Goal: Check status: Check status

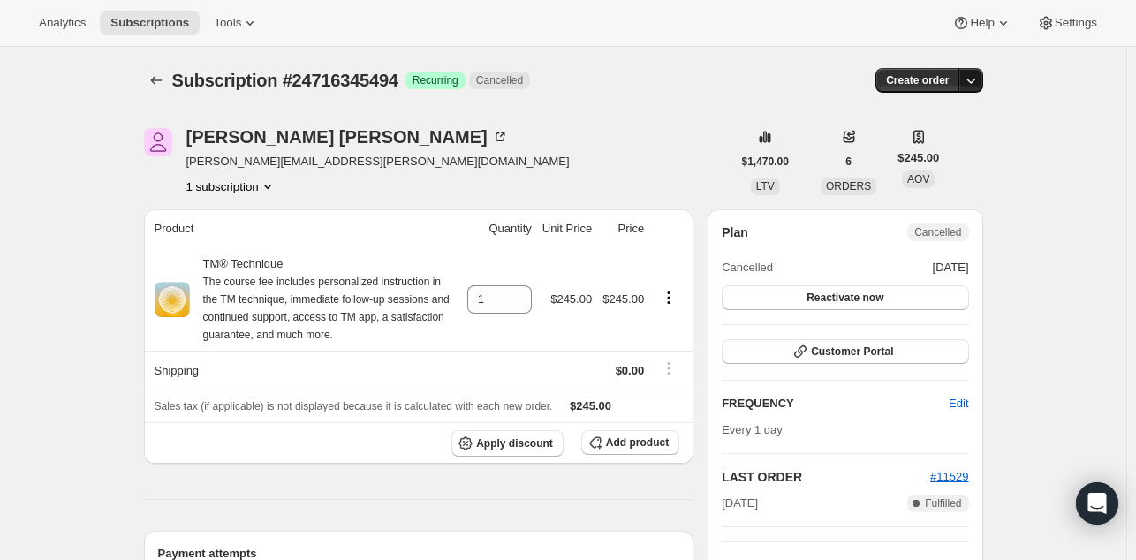
click at [980, 78] on icon "button" at bounding box center [971, 81] width 18 height 18
click at [586, 95] on div "Subscription #24716345494. This page is ready Subscription #24716345494 Success…" at bounding box center [563, 80] width 839 height 67
click at [977, 88] on icon "button" at bounding box center [971, 81] width 18 height 18
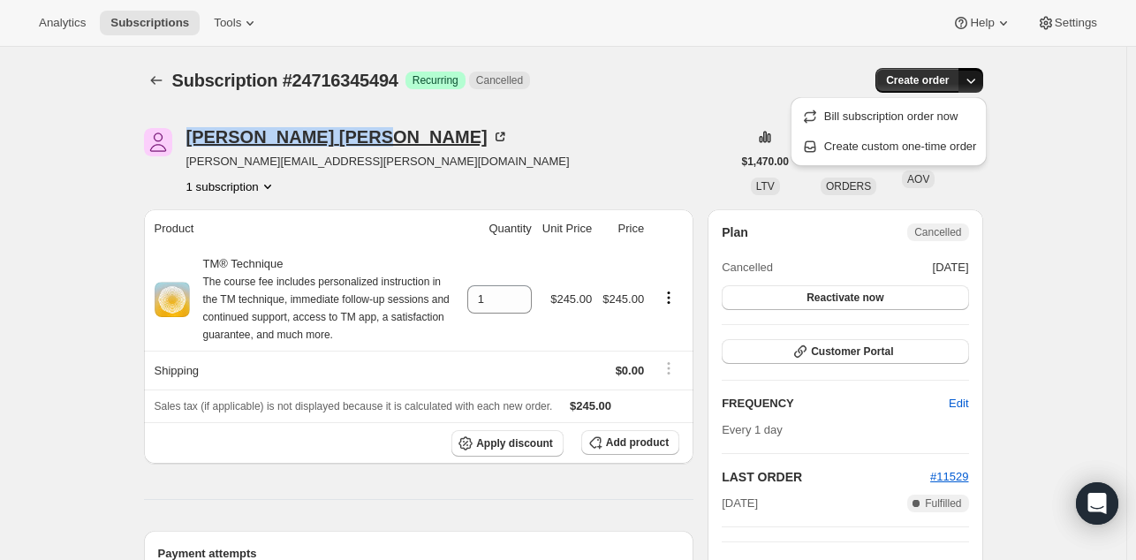
drag, startPoint x: 187, startPoint y: 134, endPoint x: 310, endPoint y: 131, distance: 122.9
click at [310, 131] on div "[PERSON_NAME] [PERSON_NAME][EMAIL_ADDRESS][PERSON_NAME][DOMAIN_NAME] 1 subscrip…" at bounding box center [438, 161] width 588 height 67
copy div "[PERSON_NAME]"
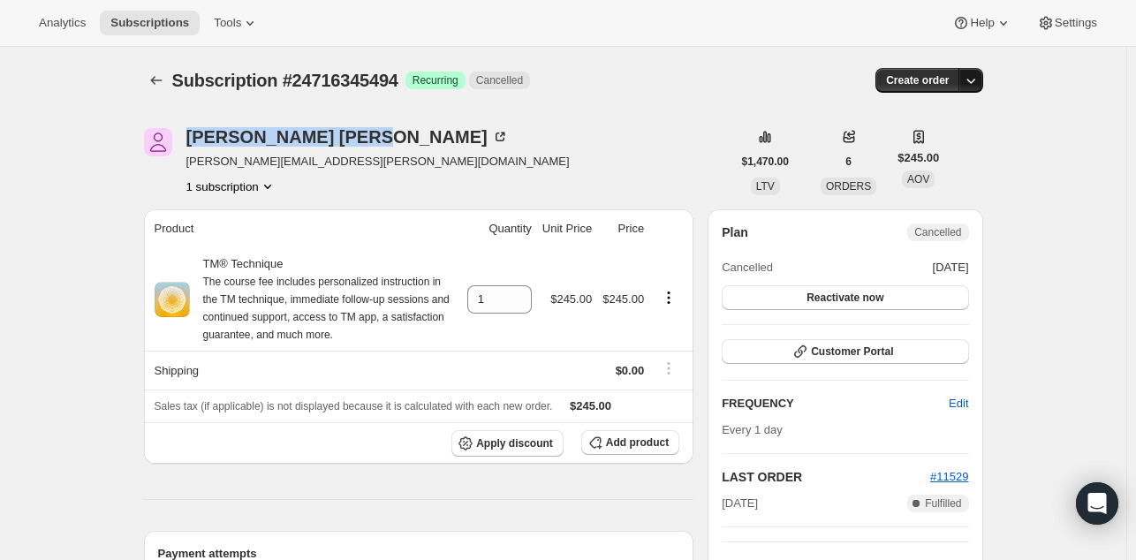
click at [977, 77] on icon "button" at bounding box center [971, 81] width 18 height 18
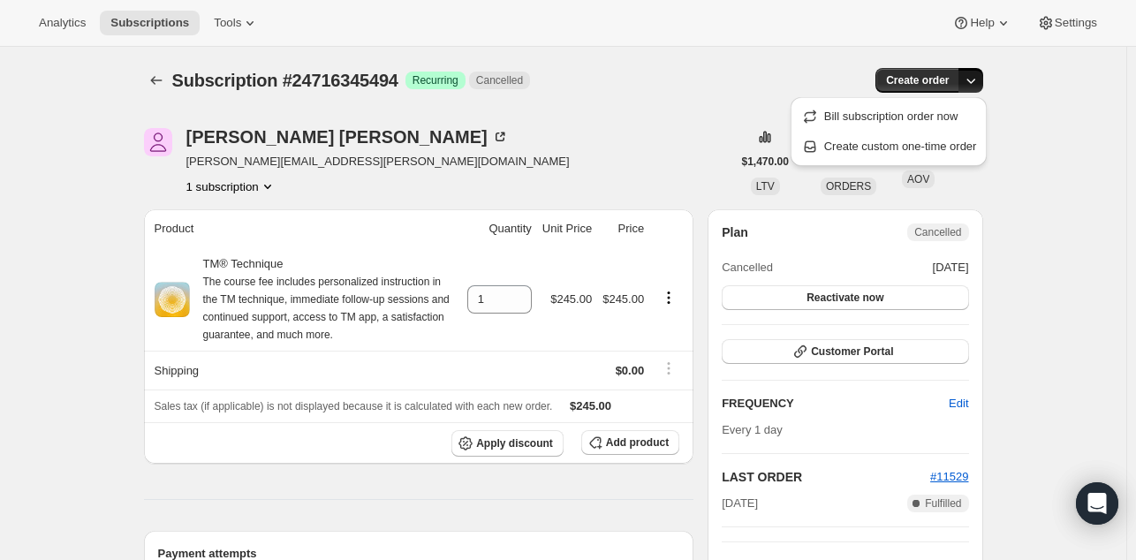
click at [977, 88] on icon "button" at bounding box center [971, 81] width 18 height 18
